Goal: Entertainment & Leisure: Consume media (video, audio)

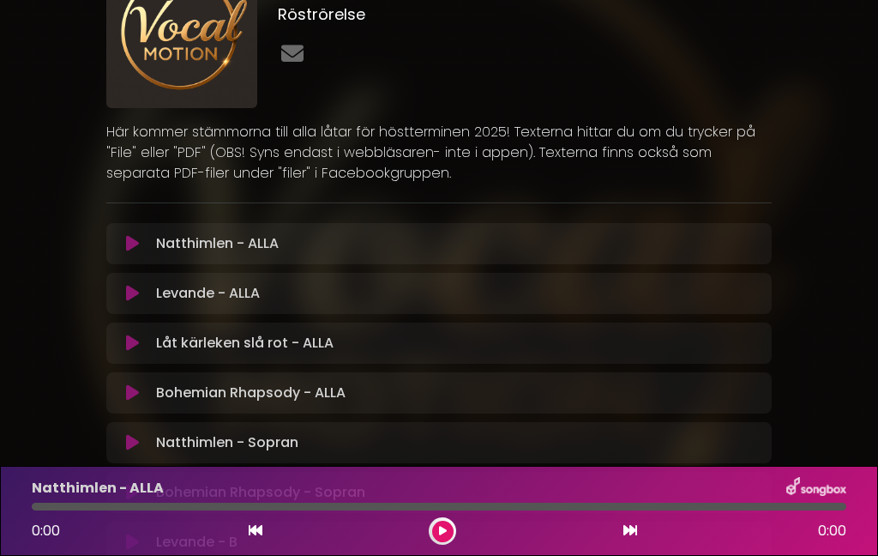
scroll to position [106, 0]
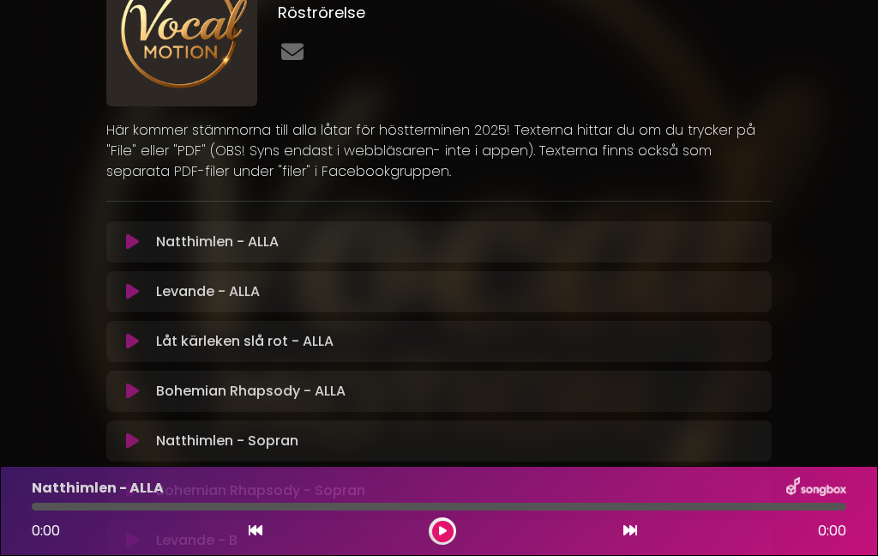
click at [275, 255] on div "Natthimlen - ALLA Laddar spår... [GEOGRAPHIC_DATA]" at bounding box center [438, 241] width 665 height 41
click at [446, 534] on icon at bounding box center [443, 531] width 8 height 10
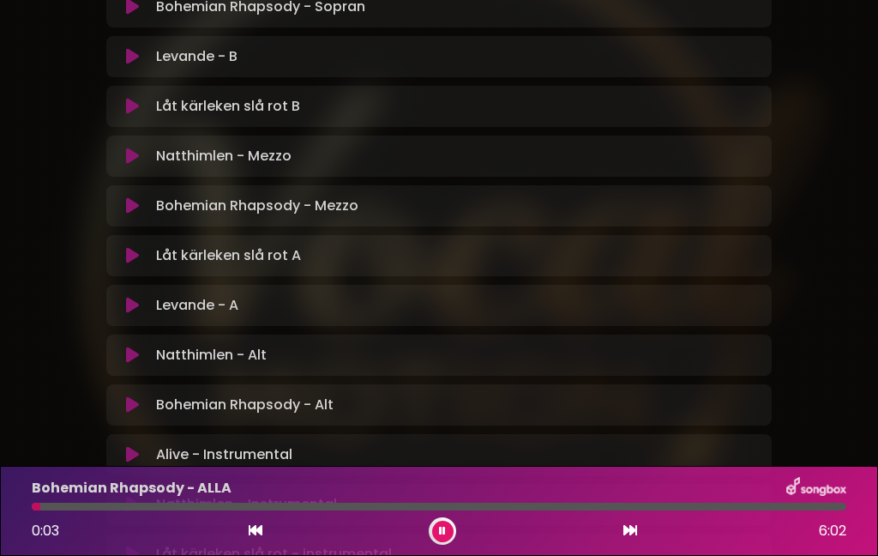
scroll to position [580, 0]
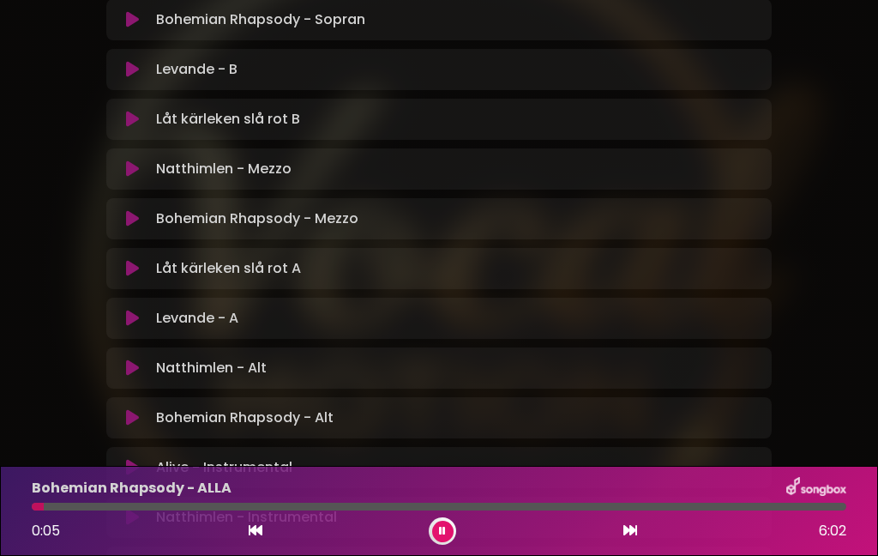
click at [147, 274] on button at bounding box center [133, 268] width 33 height 17
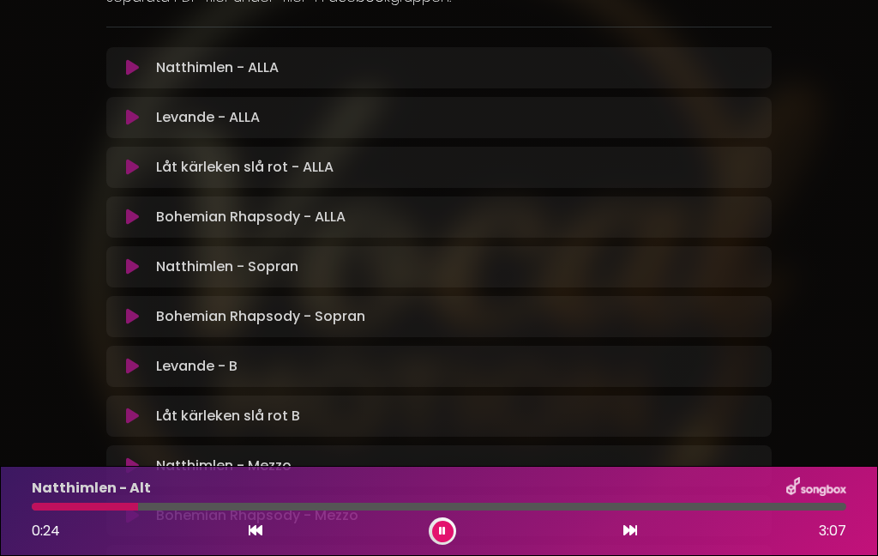
scroll to position [280, 0]
click at [218, 117] on font "Levande - ALLA" at bounding box center [208, 118] width 104 height 20
click at [132, 114] on icon at bounding box center [132, 118] width 13 height 17
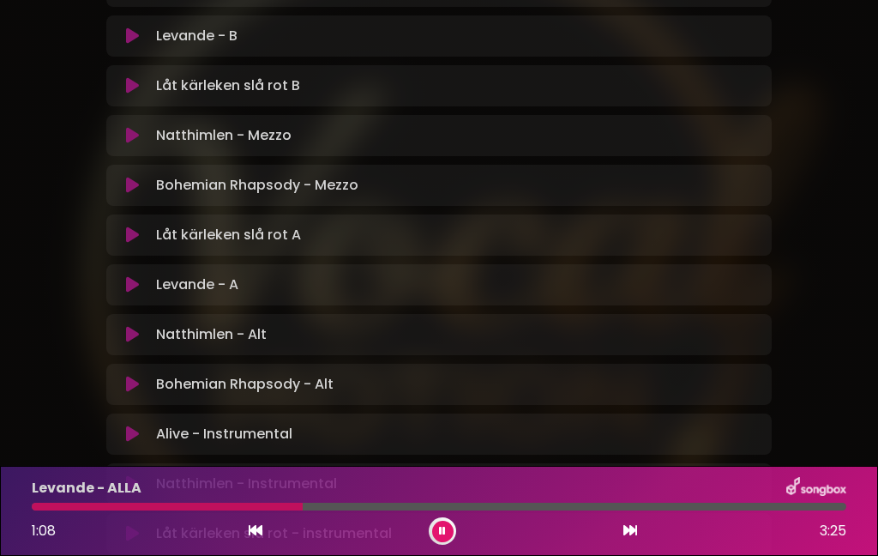
scroll to position [634, 0]
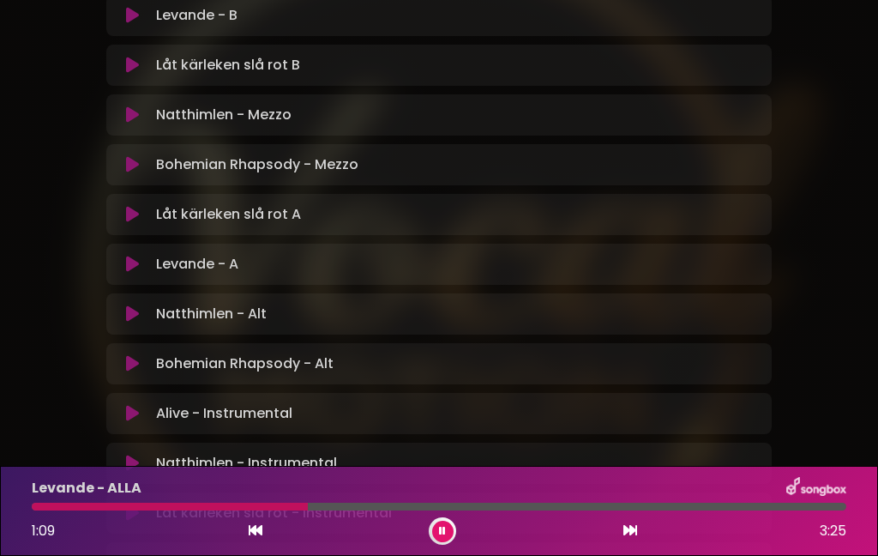
click at [201, 278] on div "Levande - A Laddar spår... Din feedback" at bounding box center [438, 264] width 665 height 41
click at [133, 270] on icon at bounding box center [132, 264] width 13 height 17
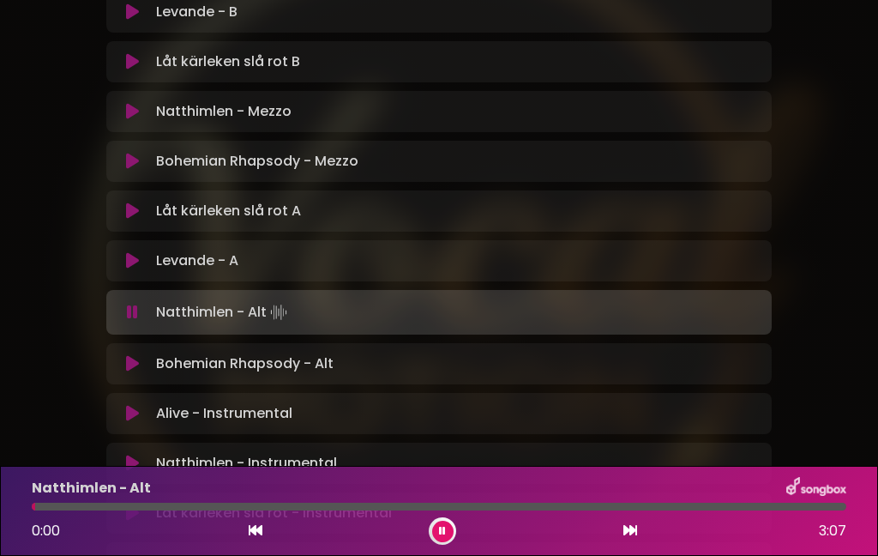
click at [444, 550] on div "Natthimlen - Alt 0:00 3:07" at bounding box center [439, 511] width 878 height 90
click at [452, 531] on button at bounding box center [442, 530] width 21 height 21
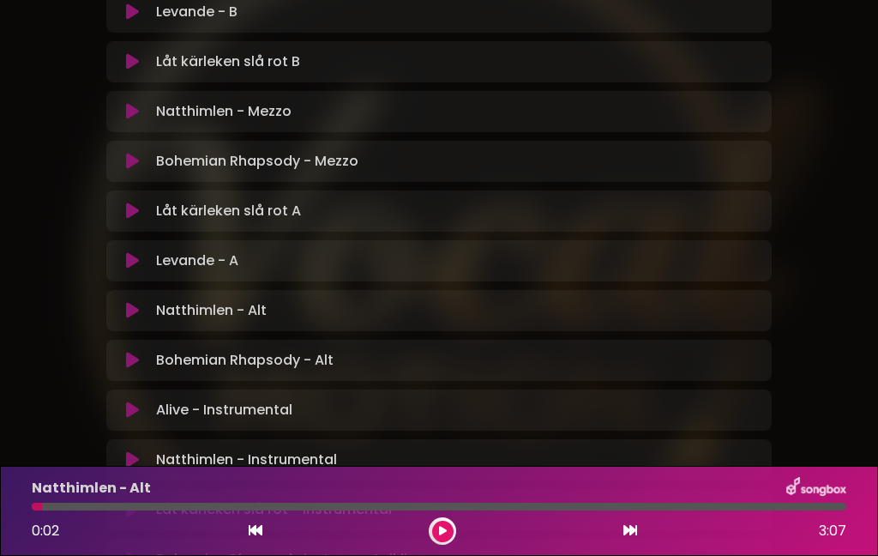
click at [1, 274] on div "Vocal Motion HT-25 VISBY Röströrelse ×" at bounding box center [439, 24] width 878 height 1276
